Goal: Check status: Check status

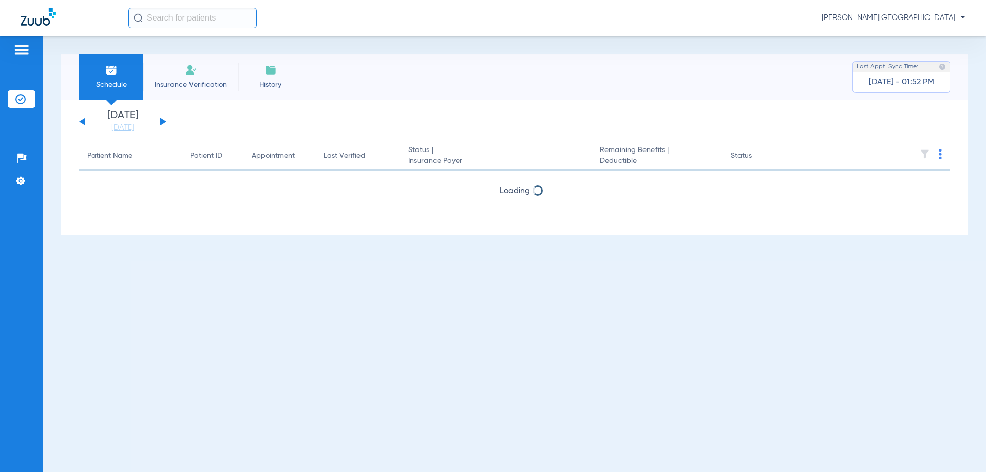
click at [166, 24] on input "text" at bounding box center [192, 18] width 128 height 21
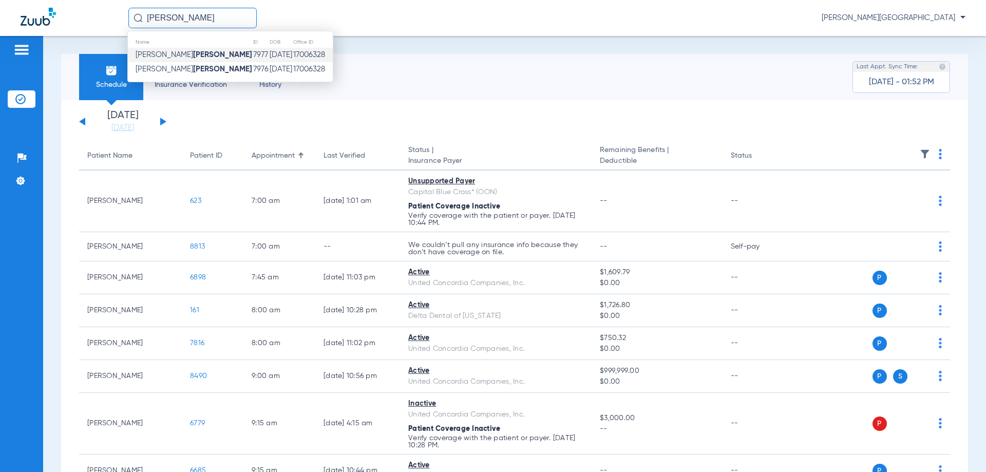
type input "[PERSON_NAME]"
click at [200, 59] on td "[PERSON_NAME]" at bounding box center [190, 55] width 125 height 14
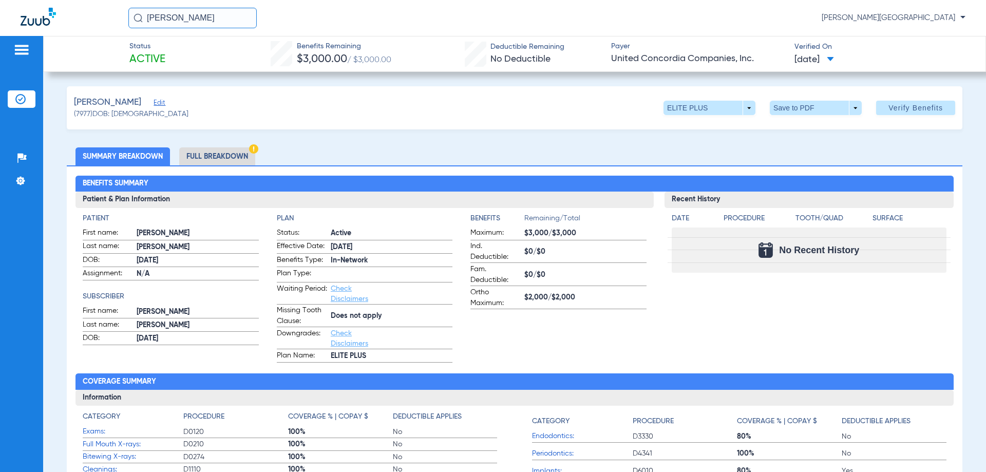
drag, startPoint x: 220, startPoint y: 157, endPoint x: 215, endPoint y: 153, distance: 6.9
click at [219, 156] on li "Full Breakdown" at bounding box center [217, 156] width 76 height 18
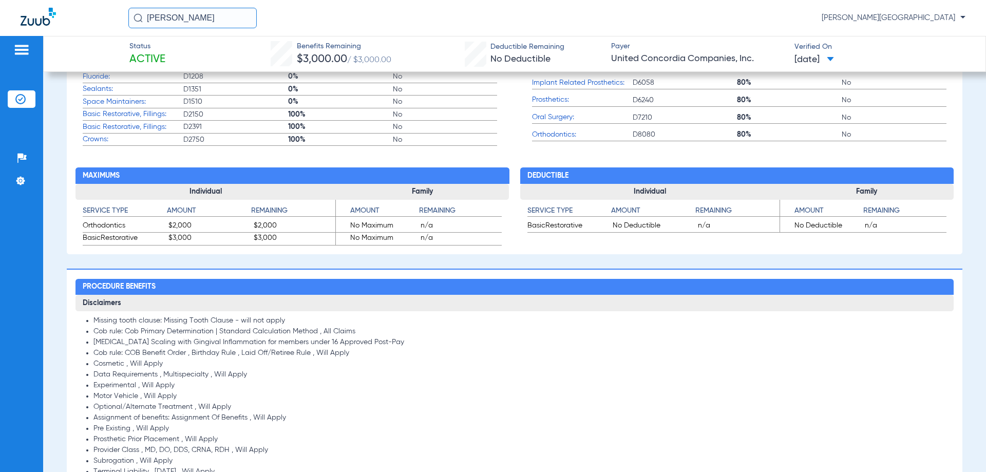
scroll to position [668, 0]
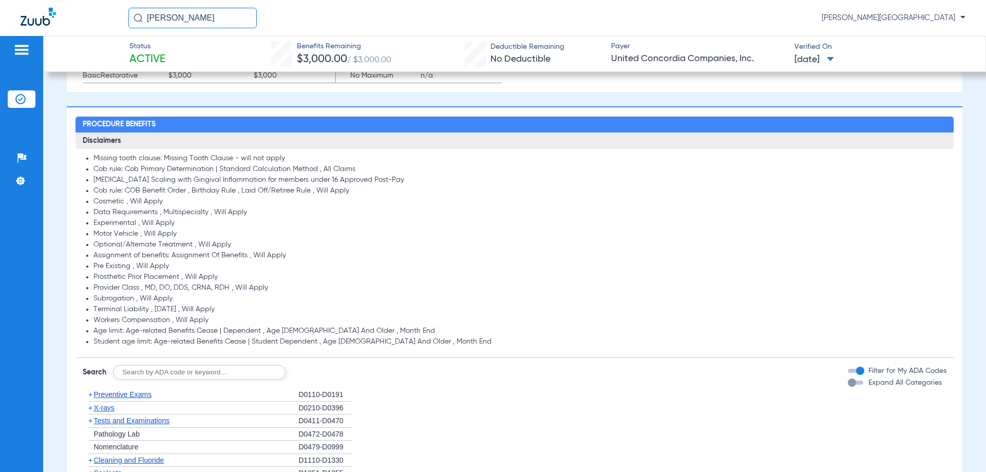
click at [153, 377] on input "text" at bounding box center [199, 372] width 173 height 14
type input "4341"
click button "Search" at bounding box center [323, 372] width 41 height 14
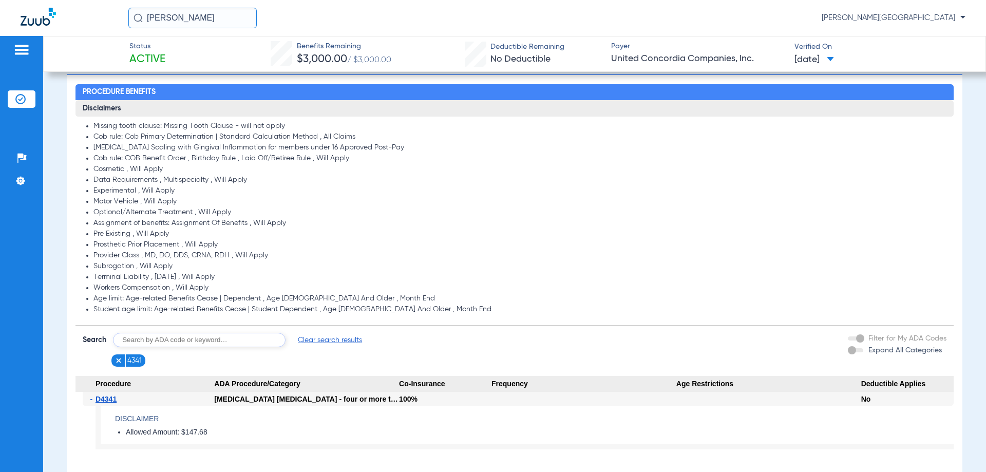
scroll to position [822, 0]
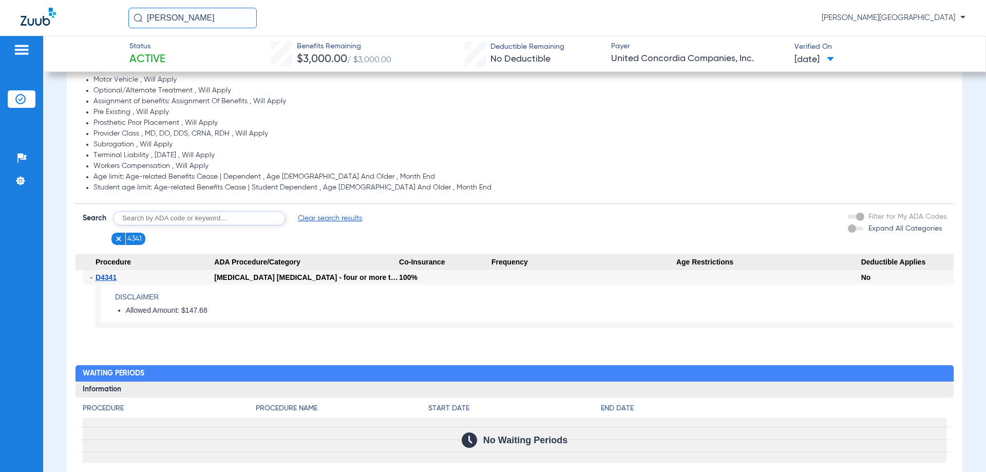
click at [146, 218] on input "text" at bounding box center [199, 218] width 173 height 14
type input "4355"
click button "Search" at bounding box center [323, 218] width 41 height 14
